Goal: Communication & Community: Answer question/provide support

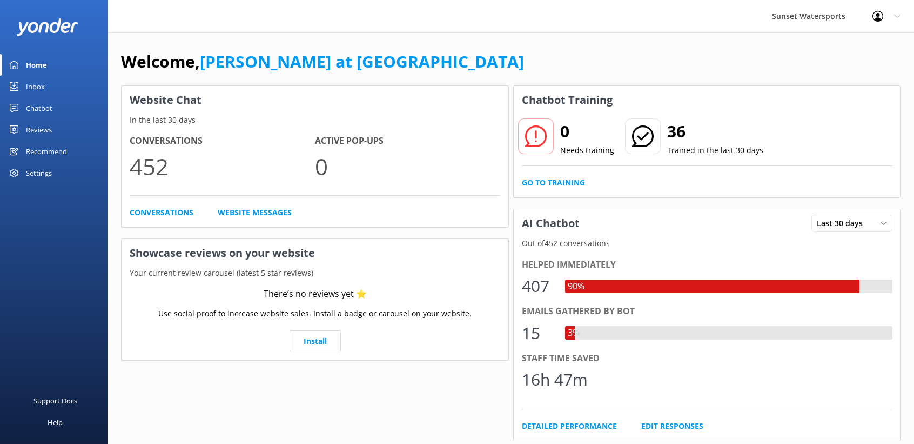
click at [38, 87] on div "Inbox" at bounding box center [35, 87] width 19 height 22
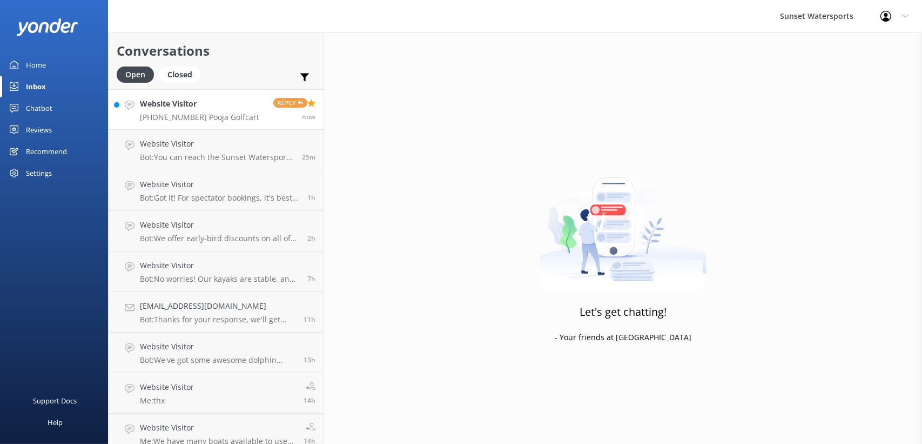
click at [199, 97] on link "Website Visitor [PHONE_NUMBER] Pooja Golfcart Reply now" at bounding box center [216, 109] width 215 height 41
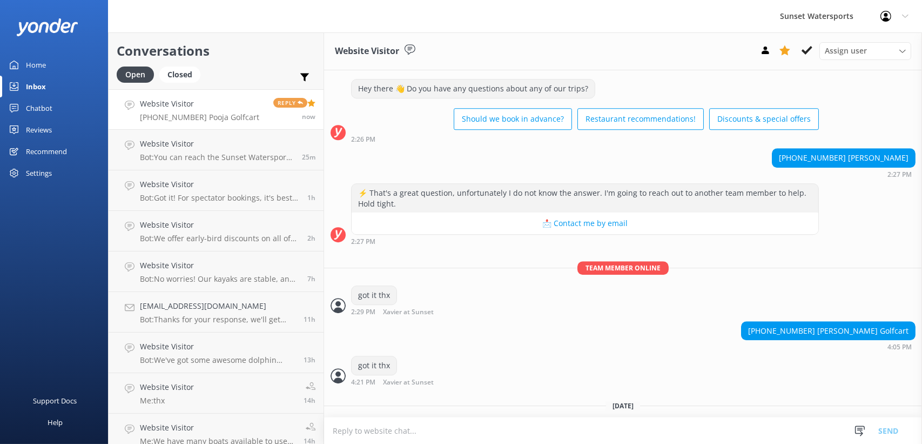
scroll to position [4854, 0]
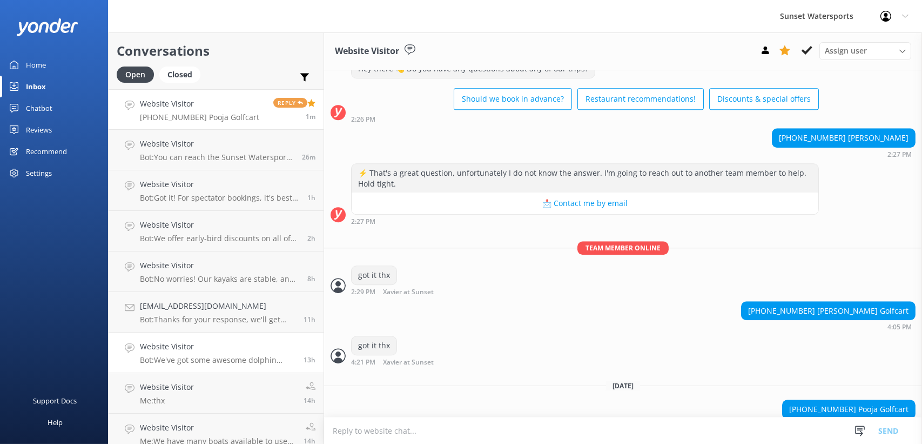
click at [225, 350] on h4 "Website Visitor" at bounding box center [218, 346] width 156 height 12
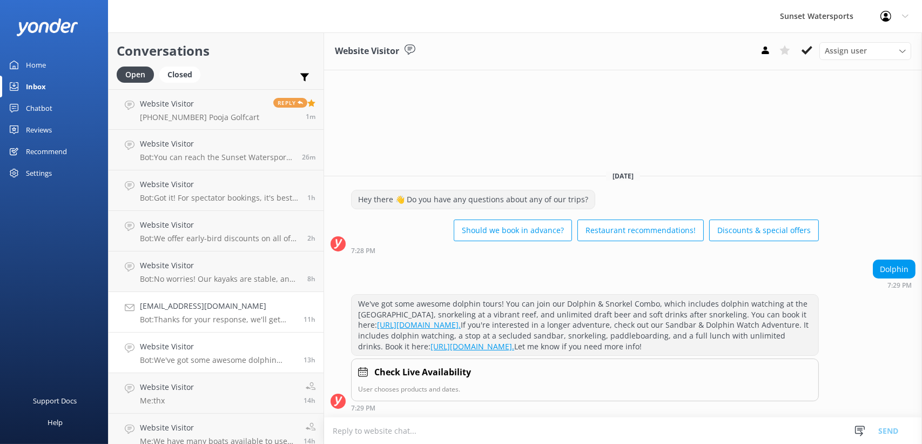
click at [226, 317] on p "Bot: Thanks for your response, we'll get back to you as soon as we can during o…" at bounding box center [218, 319] width 156 height 10
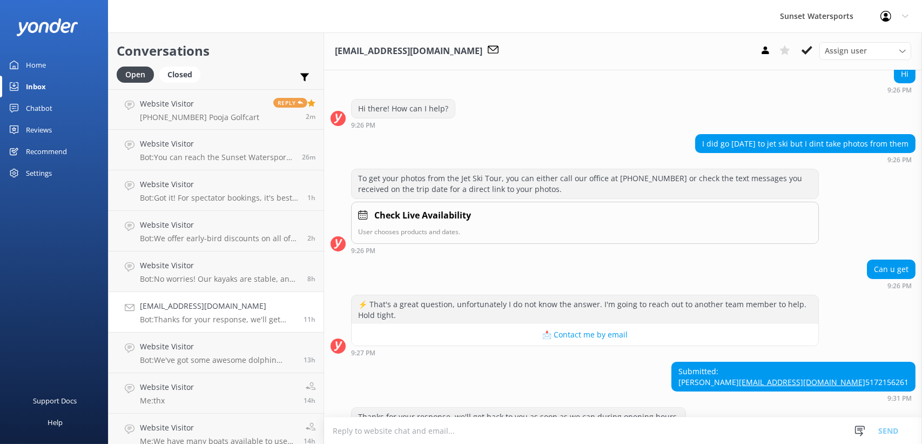
scroll to position [148, 0]
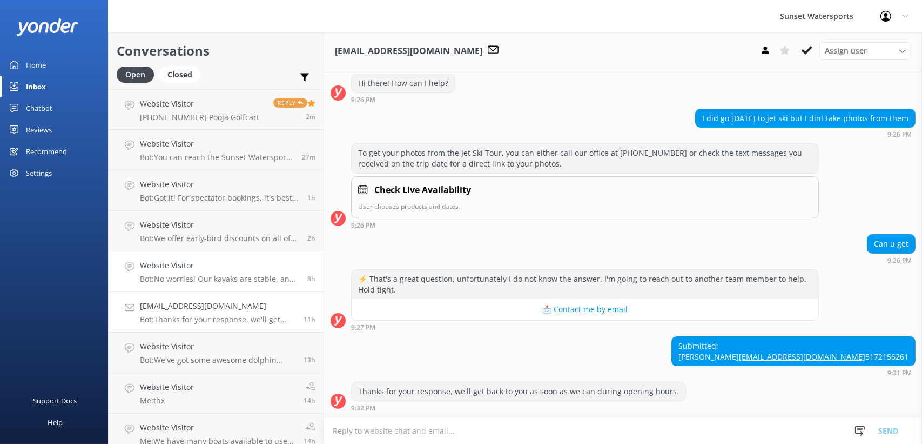
click at [227, 274] on p "Bot: No worries! Our kayaks are stable, and if you do happen to slip, our guide…" at bounding box center [219, 279] width 159 height 10
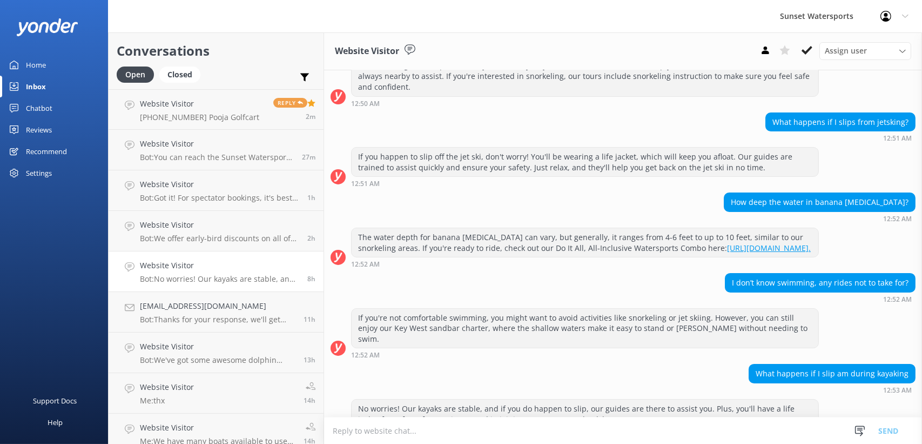
scroll to position [193, 0]
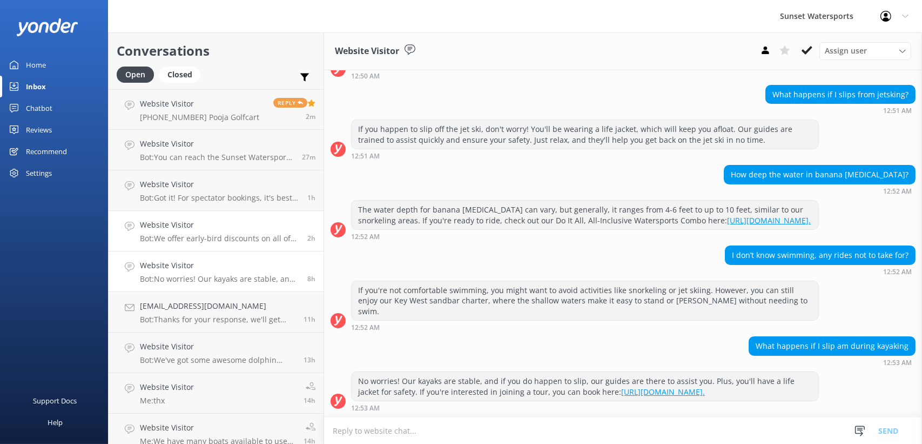
click at [207, 220] on h4 "Website Visitor" at bounding box center [219, 225] width 159 height 12
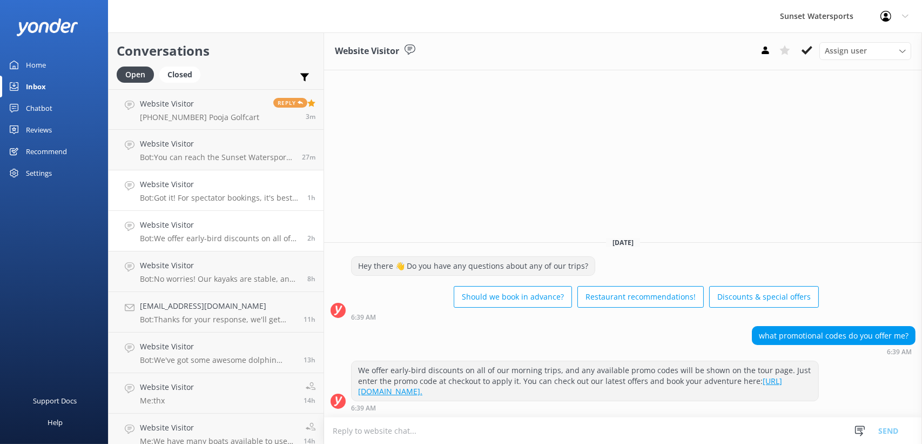
click at [211, 185] on h4 "Website Visitor" at bounding box center [219, 184] width 159 height 12
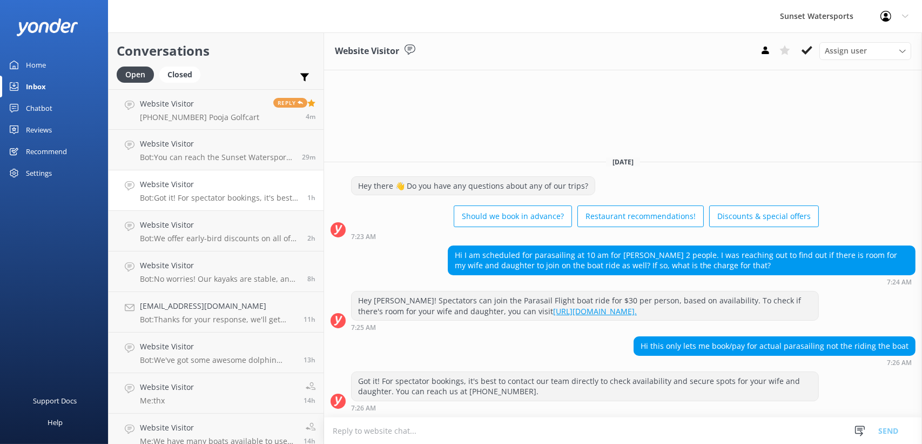
click at [593, 432] on textarea at bounding box center [623, 430] width 598 height 26
type textarea "Hi [PERSON_NAME]. Unfortunately, we can't add riders to that trip because its f…"
click at [889, 430] on button "Send" at bounding box center [888, 430] width 41 height 27
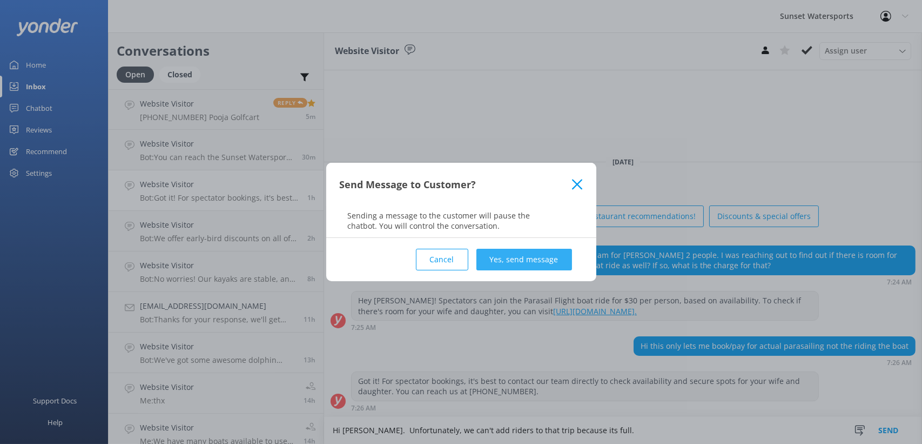
click at [525, 262] on button "Yes, send message" at bounding box center [525, 260] width 96 height 22
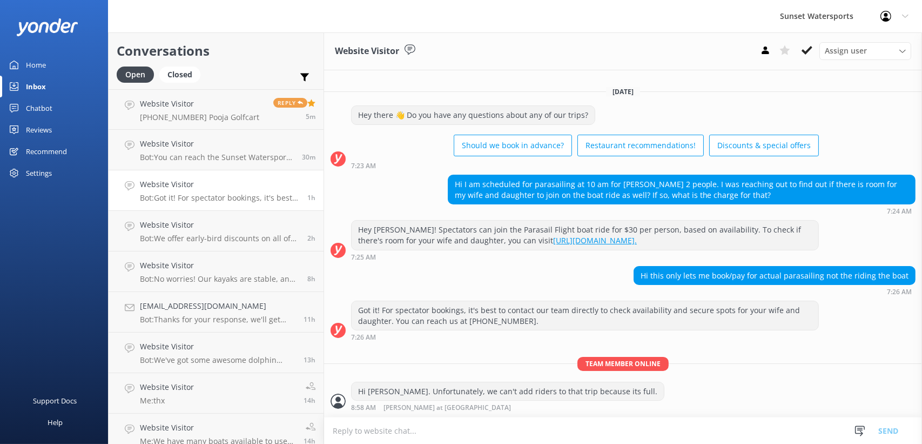
scroll to position [2, 0]
click at [218, 145] on h4 "Website Visitor" at bounding box center [217, 144] width 154 height 12
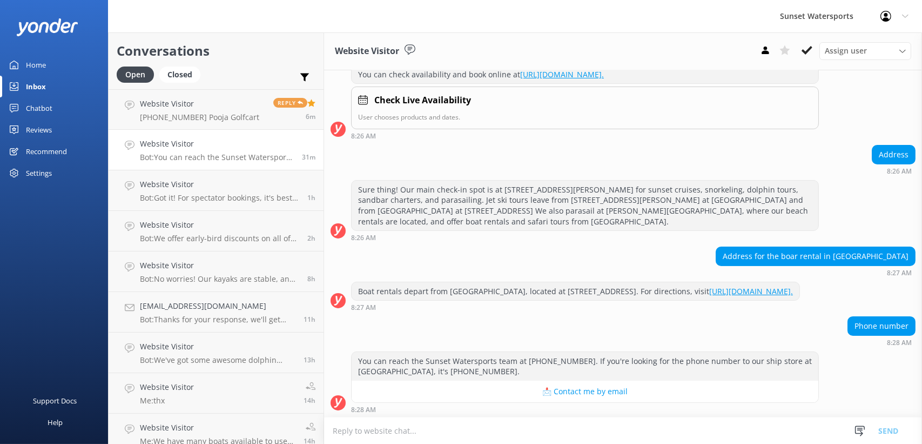
scroll to position [158, 0]
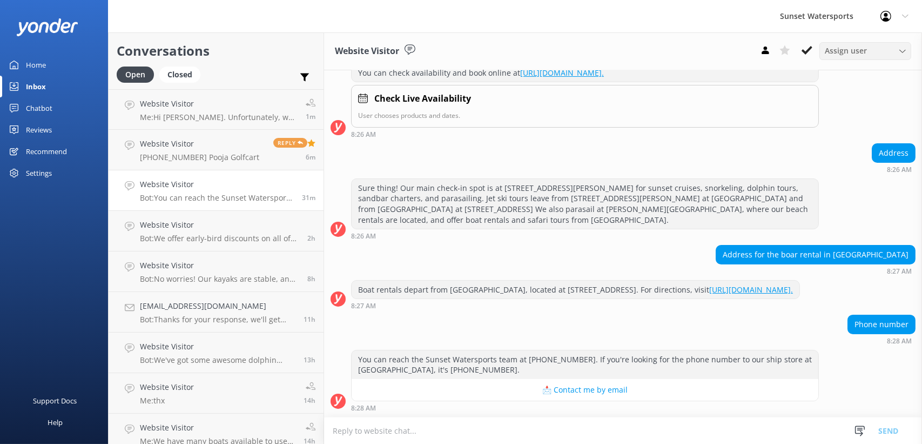
click at [835, 53] on span "Assign user" at bounding box center [846, 51] width 42 height 12
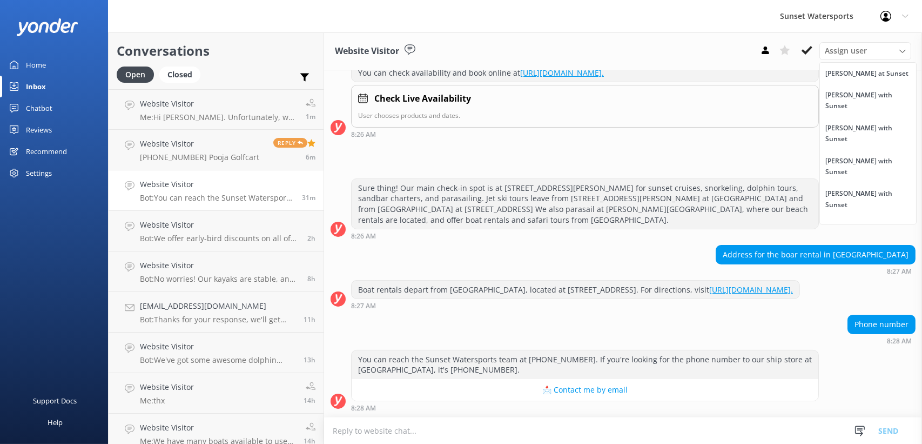
click at [505, 153] on div "Address 8:26 AM" at bounding box center [623, 158] width 598 height 30
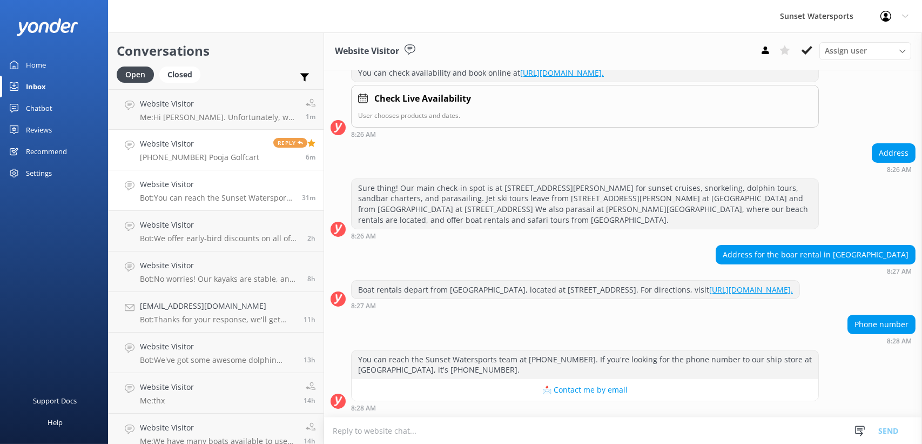
click at [219, 151] on div "Website Visitor [PHONE_NUMBER] Pooja Golfcart" at bounding box center [199, 150] width 119 height 24
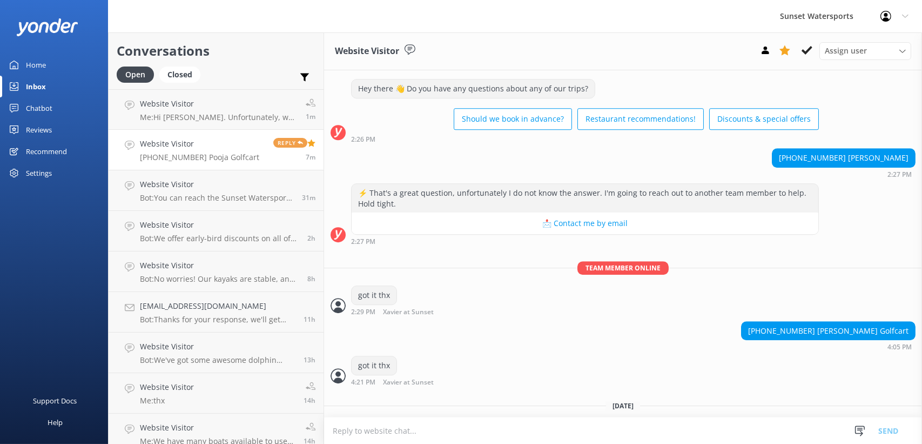
scroll to position [4854, 0]
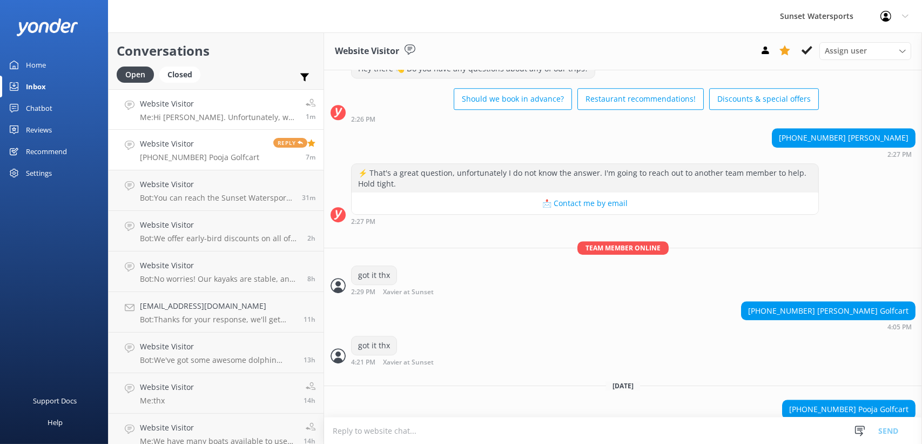
click at [215, 103] on h4 "Website Visitor" at bounding box center [219, 104] width 158 height 12
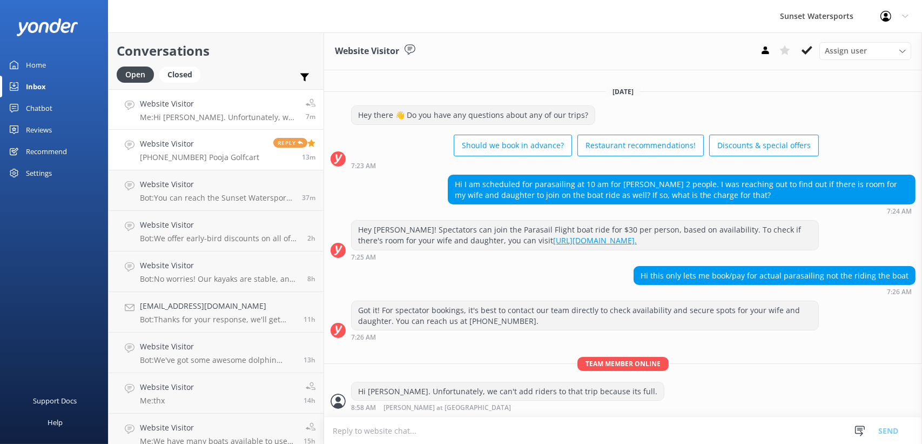
click at [214, 143] on h4 "Website Visitor" at bounding box center [199, 144] width 119 height 12
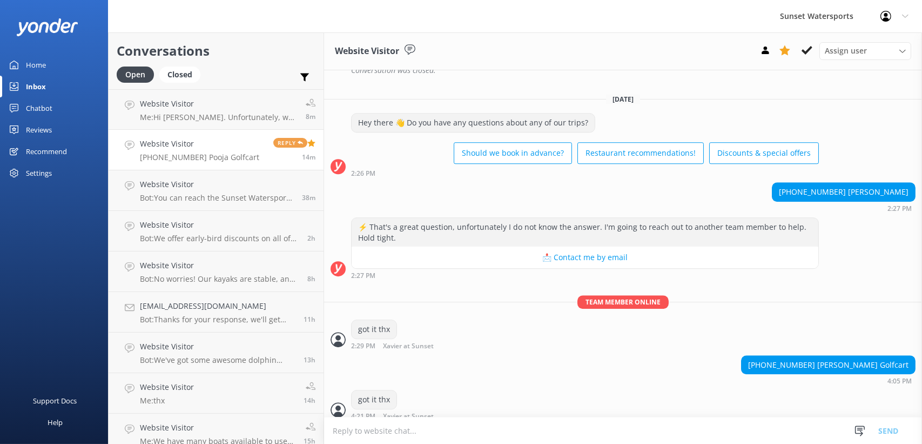
scroll to position [4854, 0]
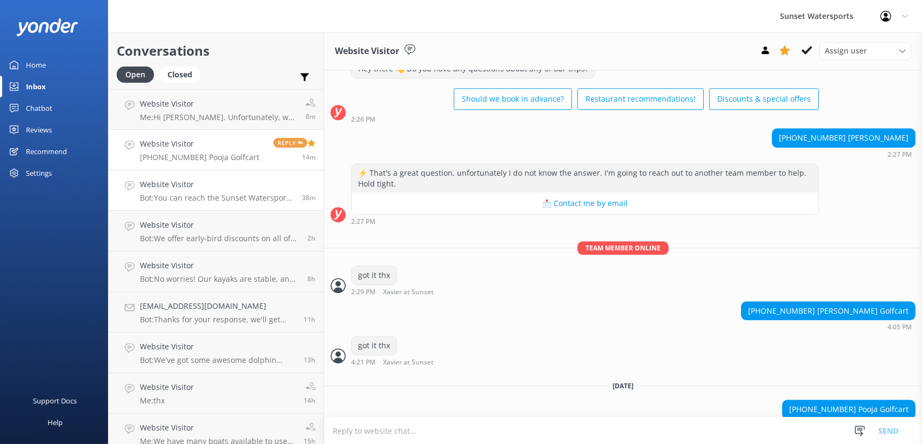
click at [195, 185] on h4 "Website Visitor" at bounding box center [217, 184] width 154 height 12
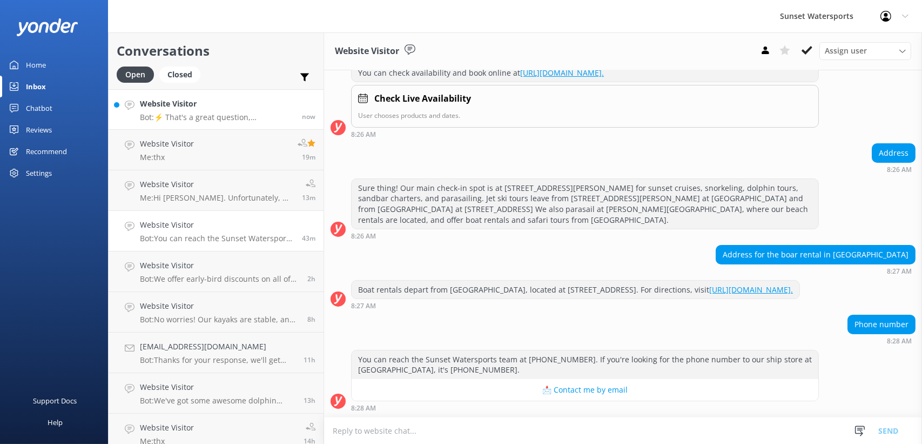
click at [219, 93] on link "Website Visitor Bot: ⚡ That's a great question, unfortunately I do not know the…" at bounding box center [216, 109] width 215 height 41
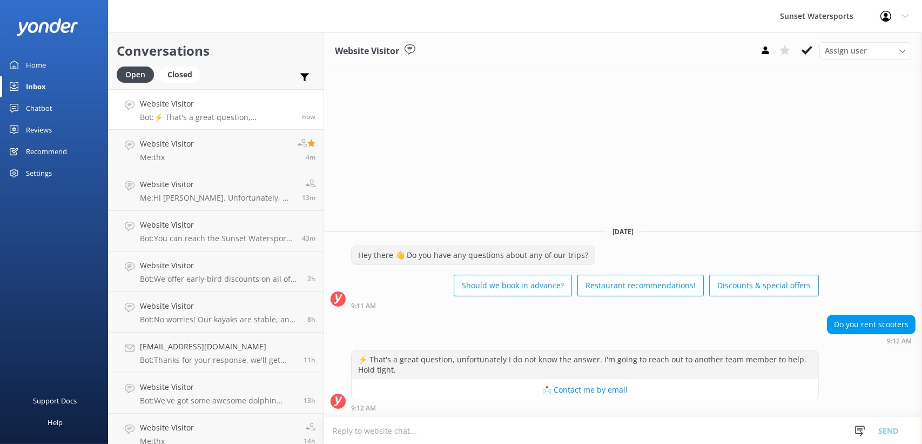
click at [533, 426] on textarea at bounding box center [623, 430] width 598 height 26
click at [485, 428] on textarea at bounding box center [623, 430] width 598 height 26
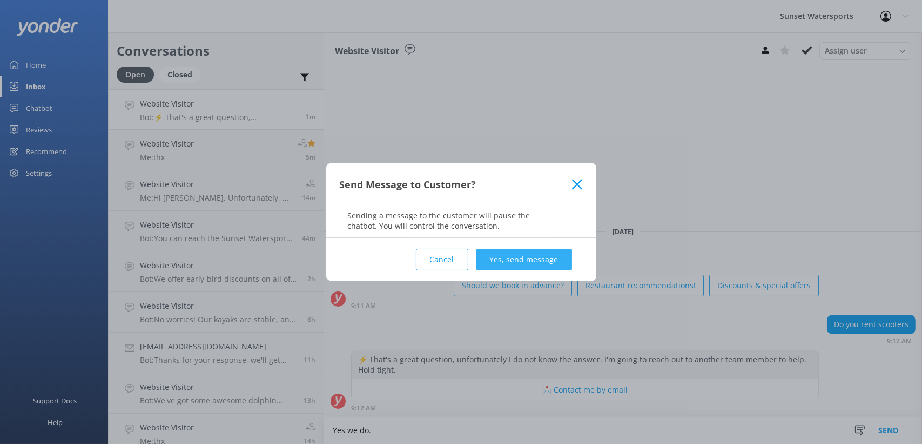
type textarea "Yes we do."
click at [499, 256] on button "Yes, send message" at bounding box center [525, 260] width 96 height 22
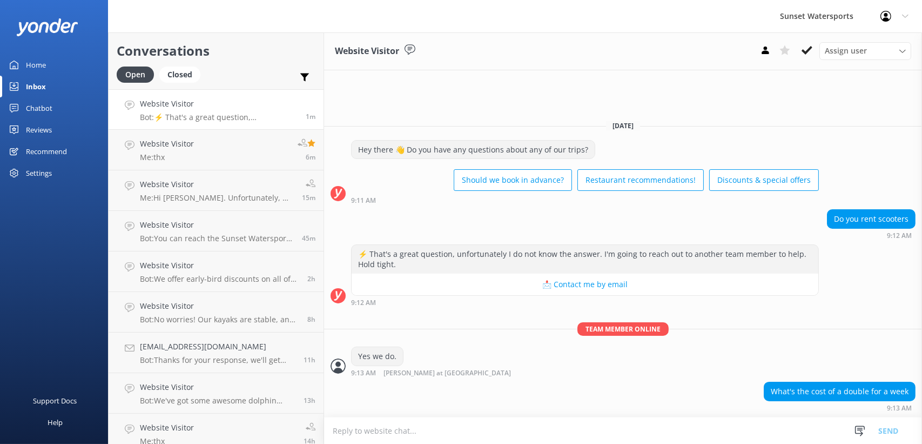
click at [435, 430] on textarea at bounding box center [623, 430] width 598 height 26
click at [489, 434] on textarea at bounding box center [623, 430] width 598 height 26
type textarea "The cost would be $275+tax"
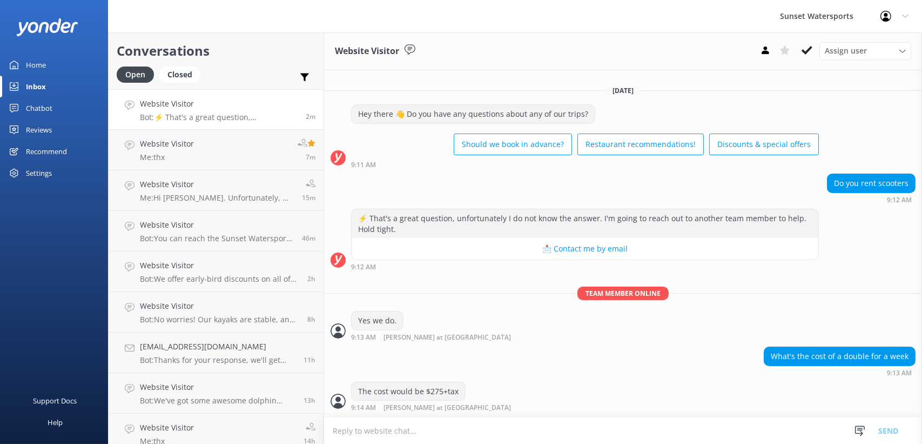
click at [562, 432] on textarea at bounding box center [623, 430] width 598 height 26
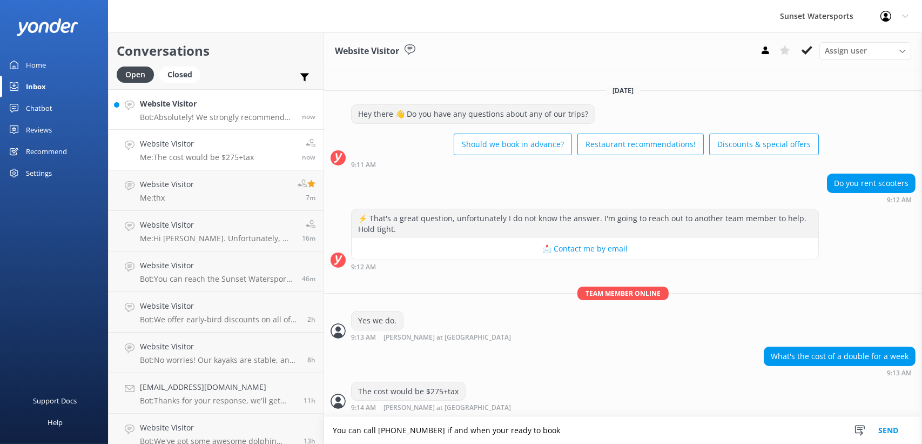
type textarea "You can call [PHONE_NUMBER] if and when your ready to book"
click at [215, 104] on h4 "Website Visitor" at bounding box center [217, 104] width 154 height 12
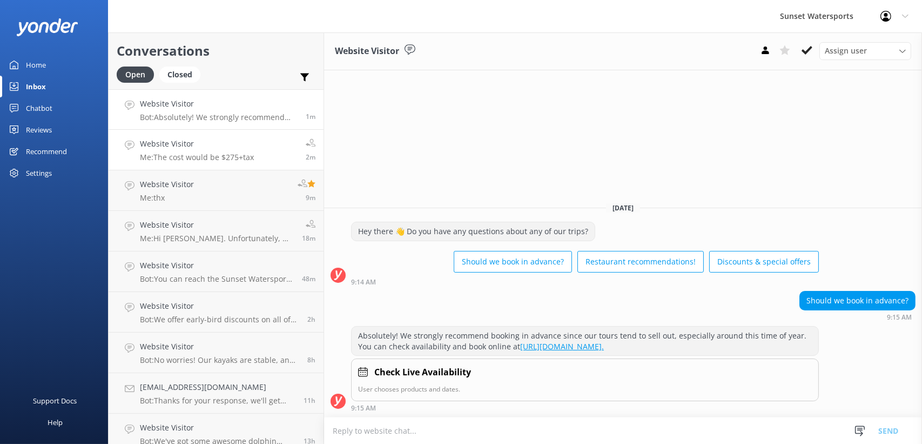
click at [221, 140] on h4 "Website Visitor" at bounding box center [197, 144] width 114 height 12
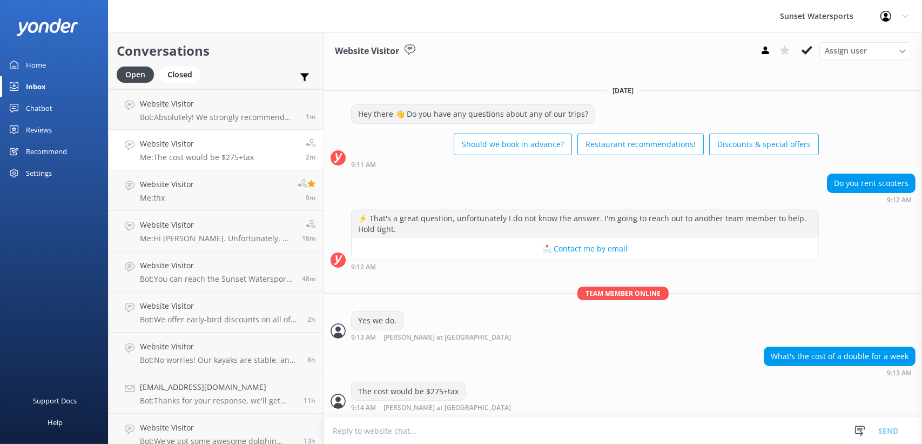
click at [451, 428] on textarea at bounding box center [623, 430] width 598 height 26
click at [212, 99] on h4 "Website Visitor" at bounding box center [219, 104] width 158 height 12
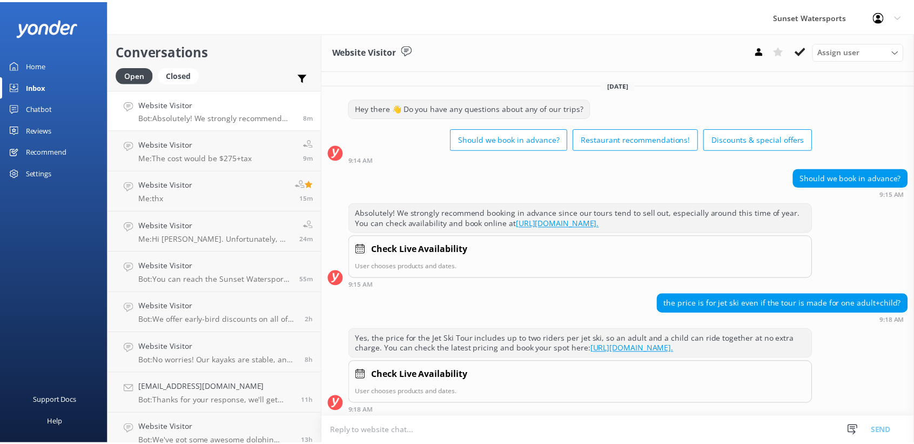
scroll to position [112, 0]
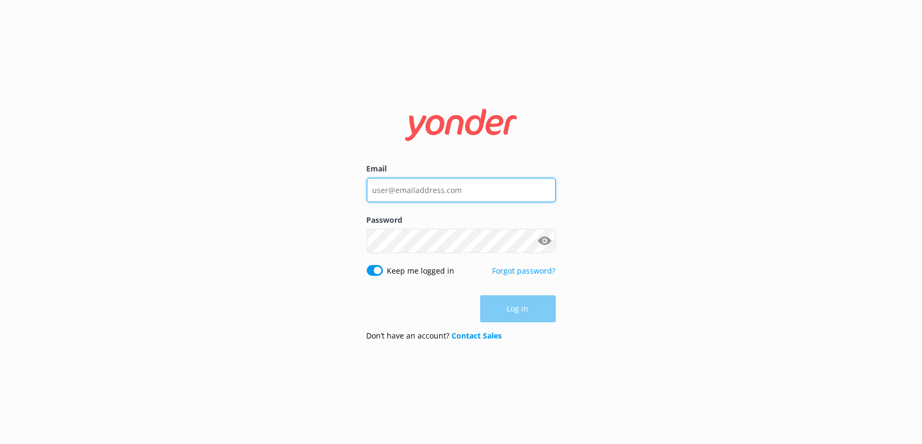
type input "[PERSON_NAME][EMAIL_ADDRESS][DOMAIN_NAME]"
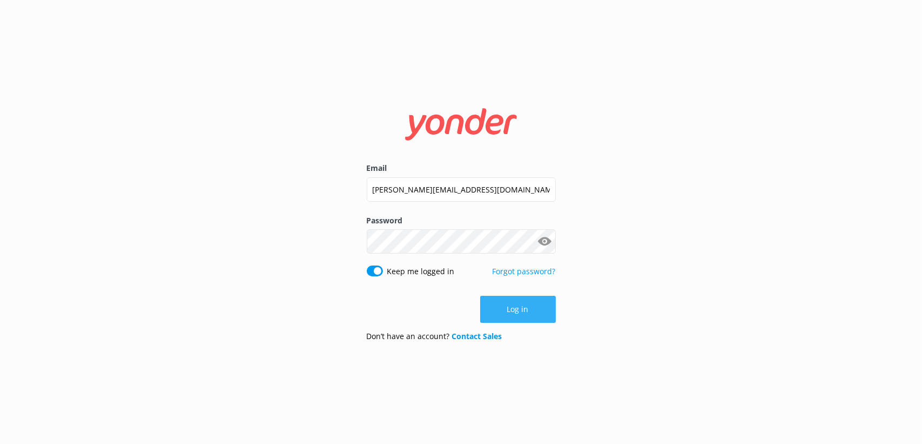
click at [518, 303] on button "Log in" at bounding box center [518, 309] width 76 height 27
